Goal: Find specific page/section: Find specific page/section

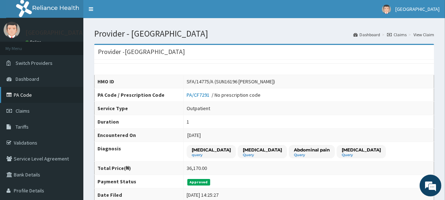
click at [18, 95] on link "PA Code" at bounding box center [41, 95] width 83 height 16
